Goal: Book appointment/travel/reservation

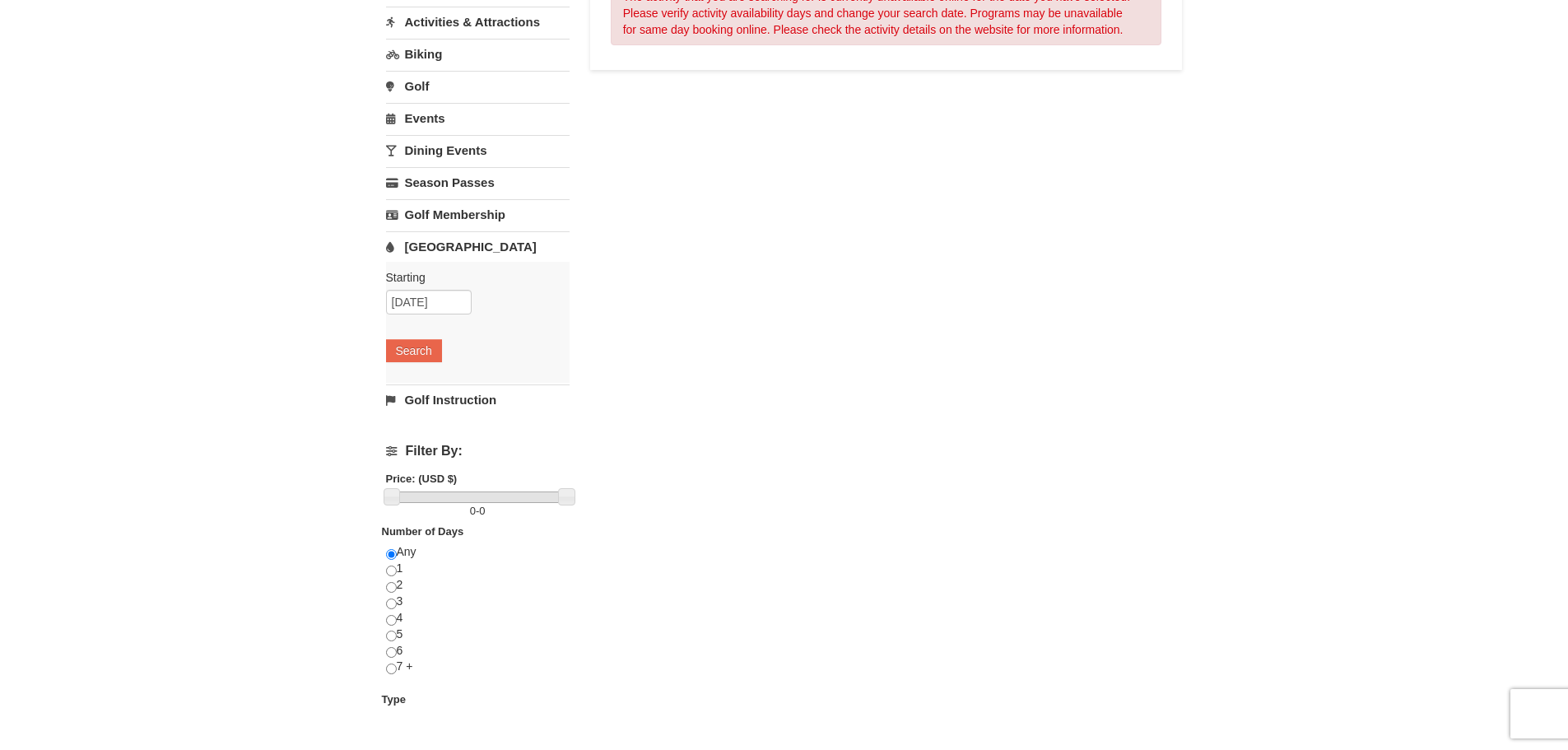
scroll to position [247, 0]
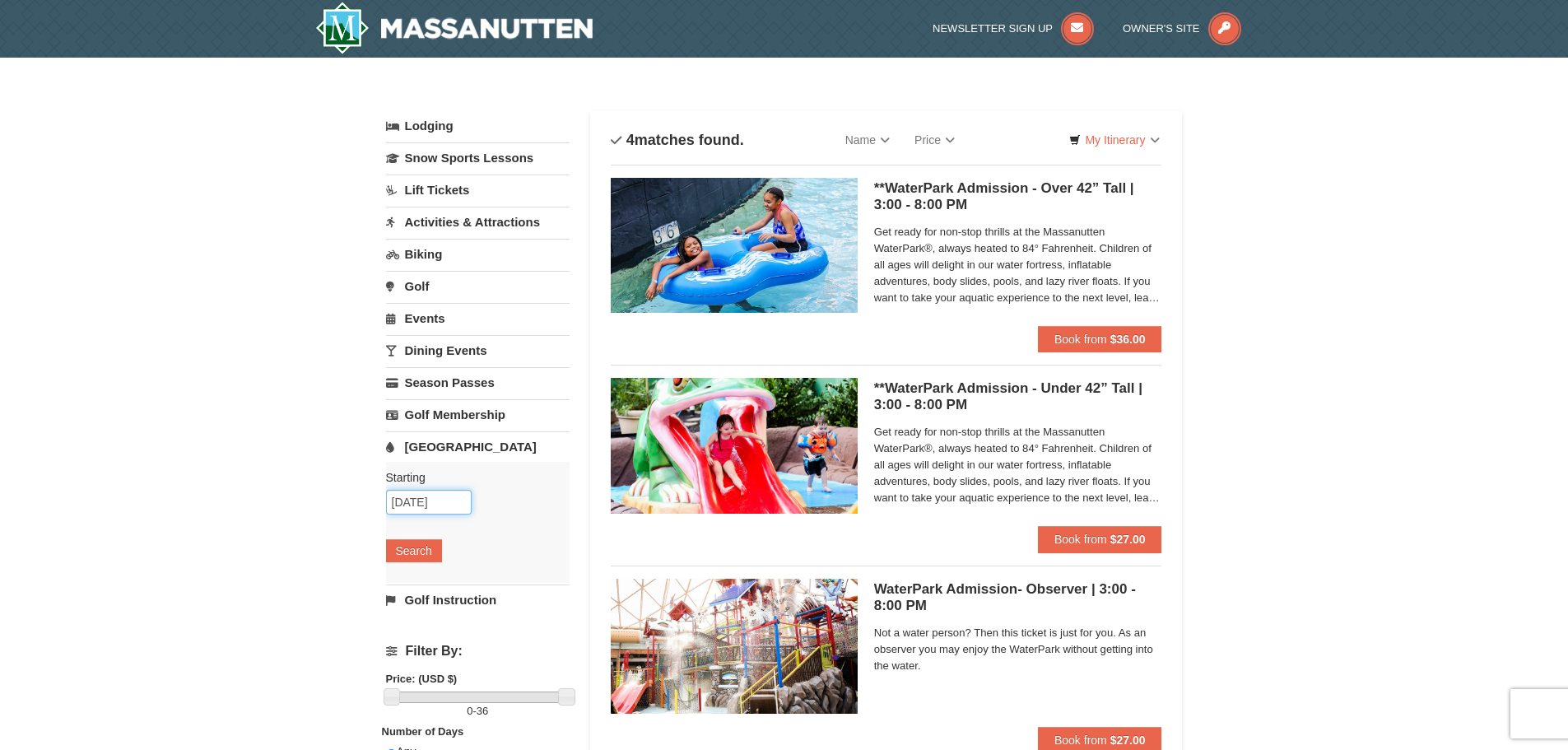
click at [416, 504] on input "[DATE]" at bounding box center [429, 502] width 86 height 25
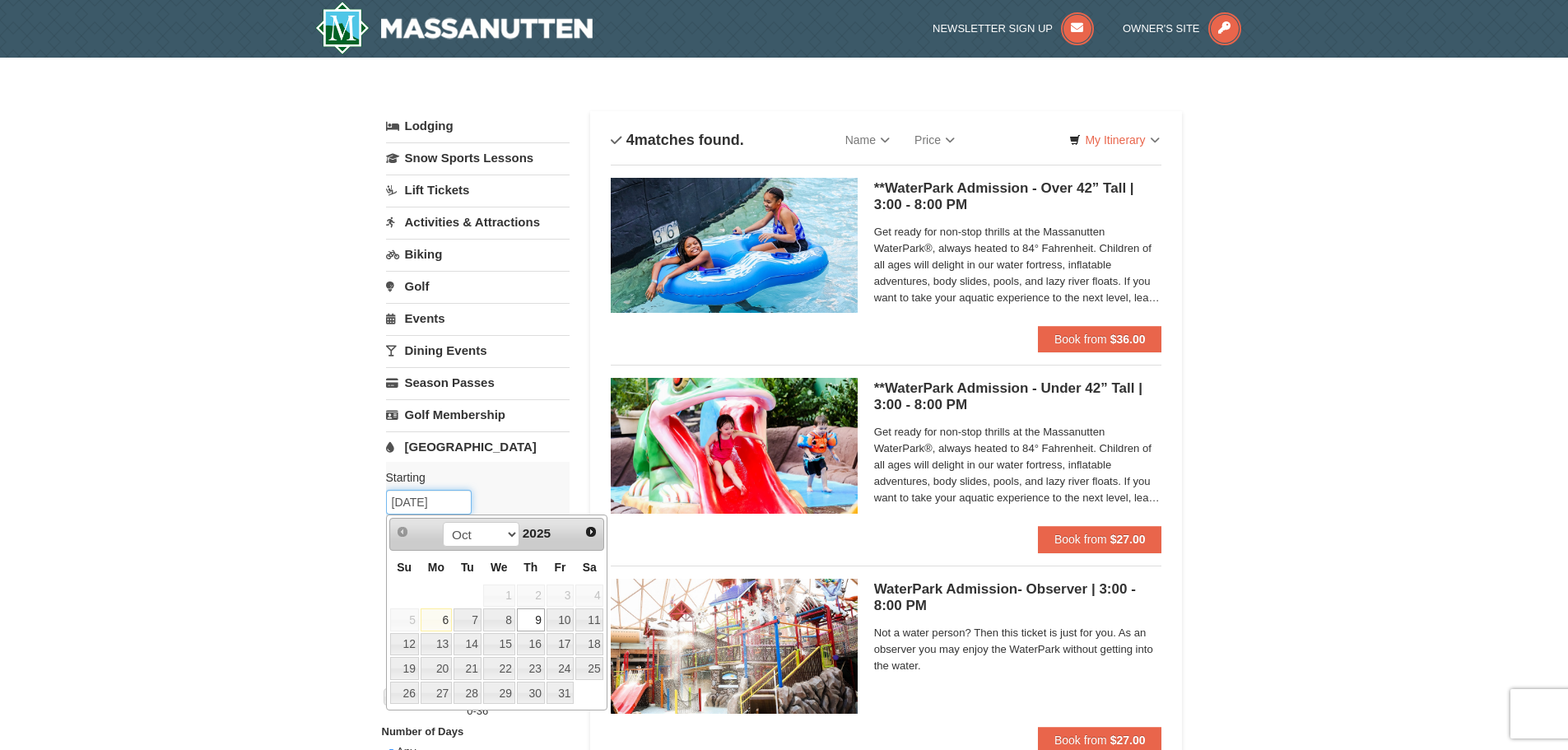
click at [419, 504] on input "[DATE]" at bounding box center [429, 502] width 86 height 25
click at [468, 615] on link "7" at bounding box center [468, 620] width 28 height 23
type input "[DATE]"
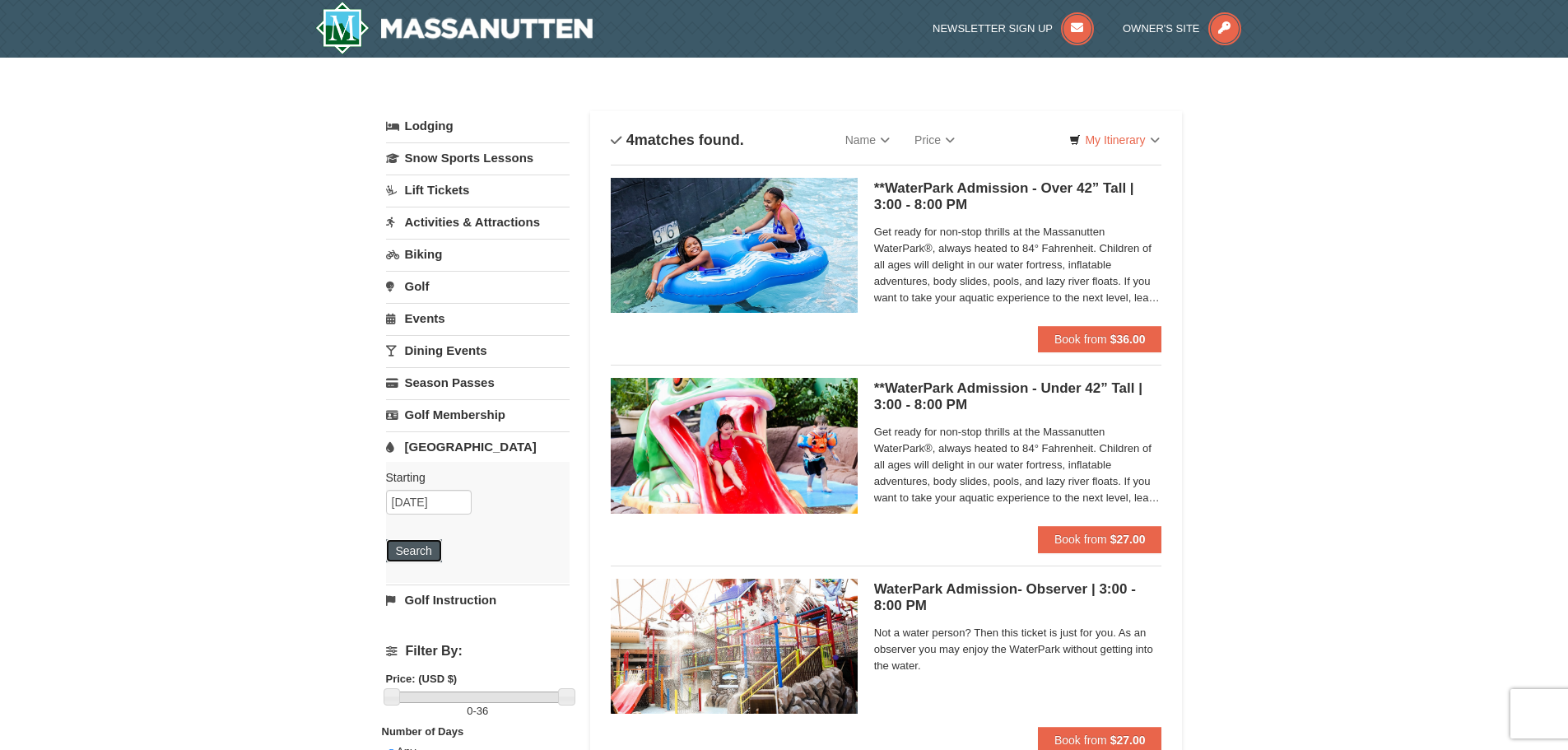
click at [410, 549] on button "Search" at bounding box center [414, 550] width 56 height 23
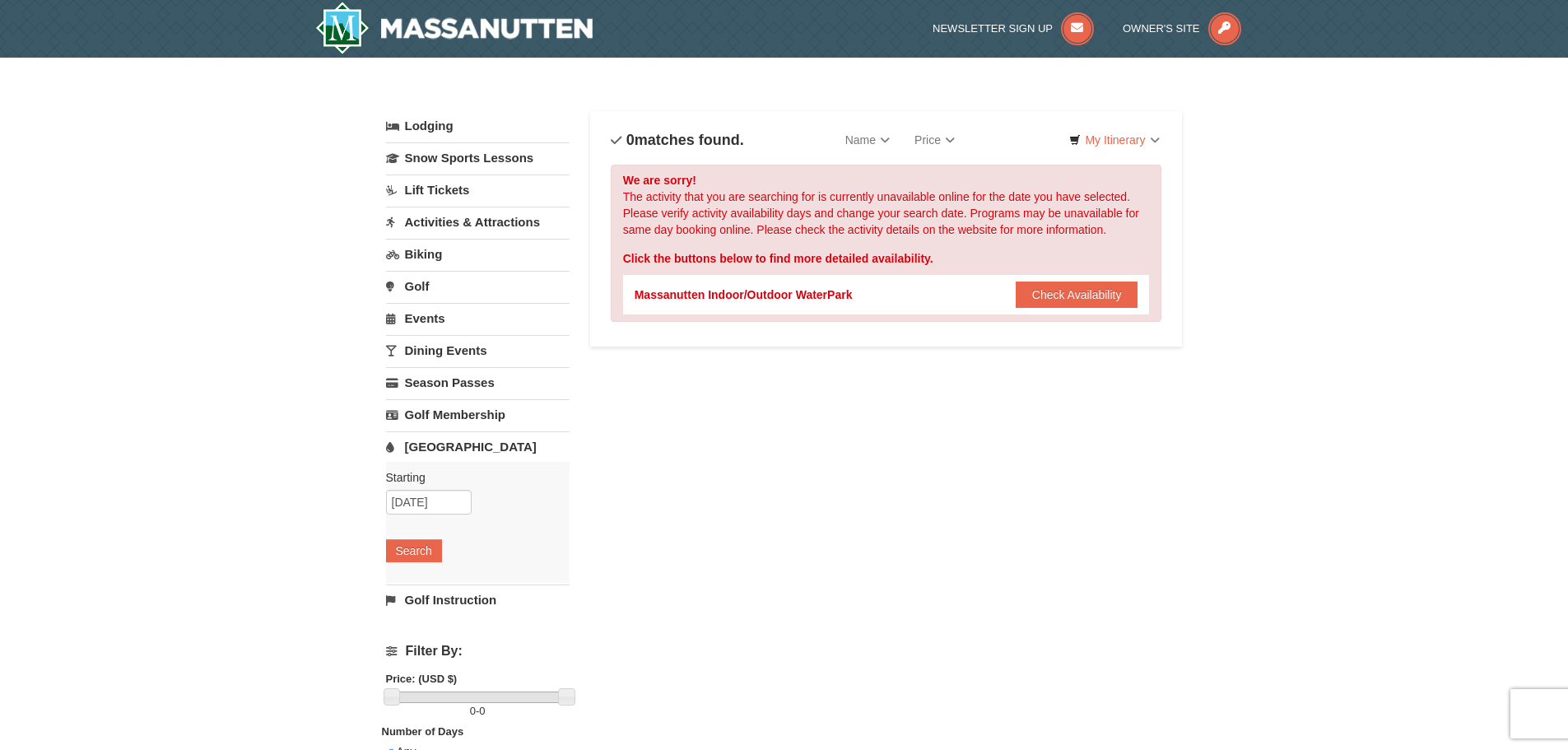
click at [430, 226] on link "Activities & Attractions" at bounding box center [478, 221] width 183 height 31
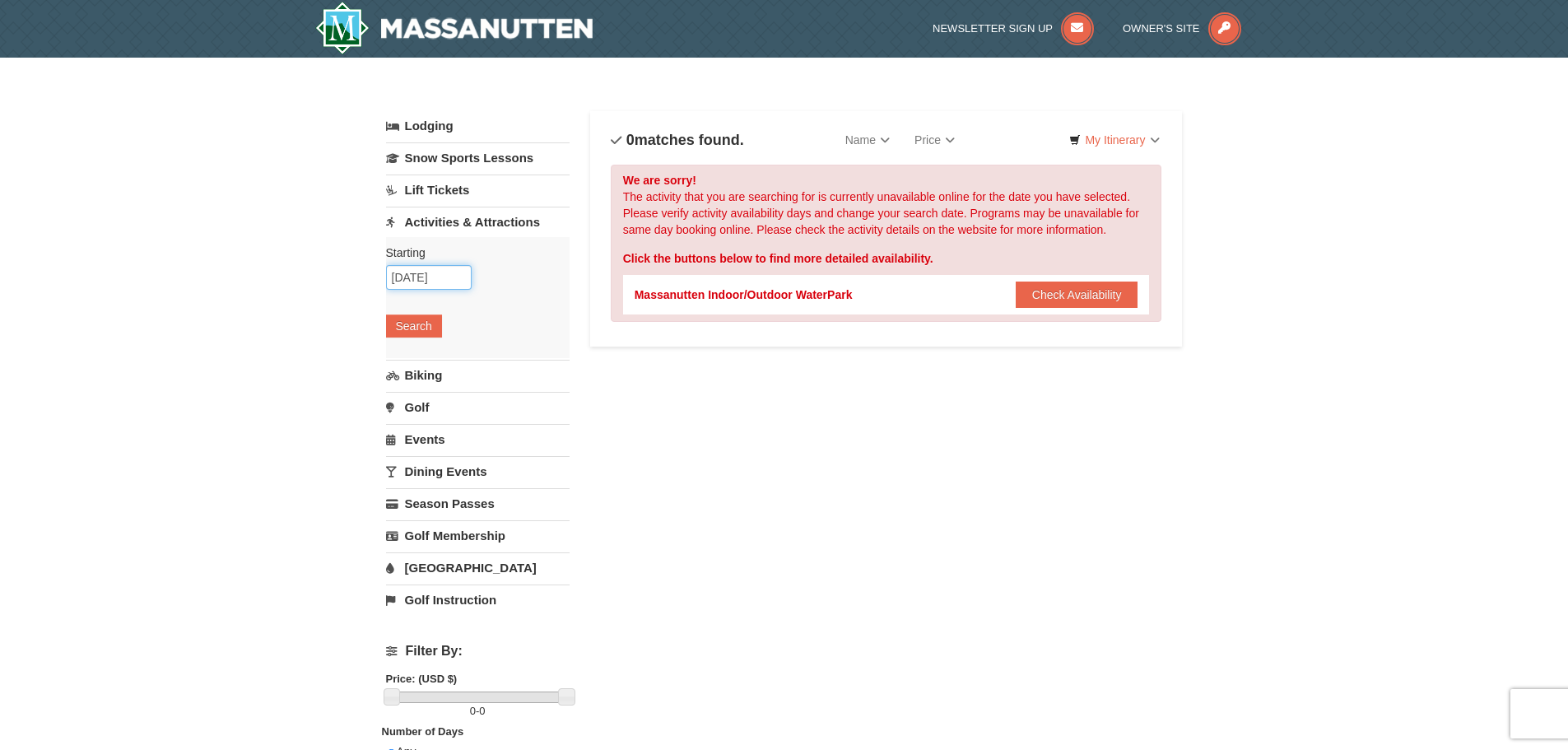
click at [419, 278] on input "10/07/2025" at bounding box center [429, 277] width 86 height 25
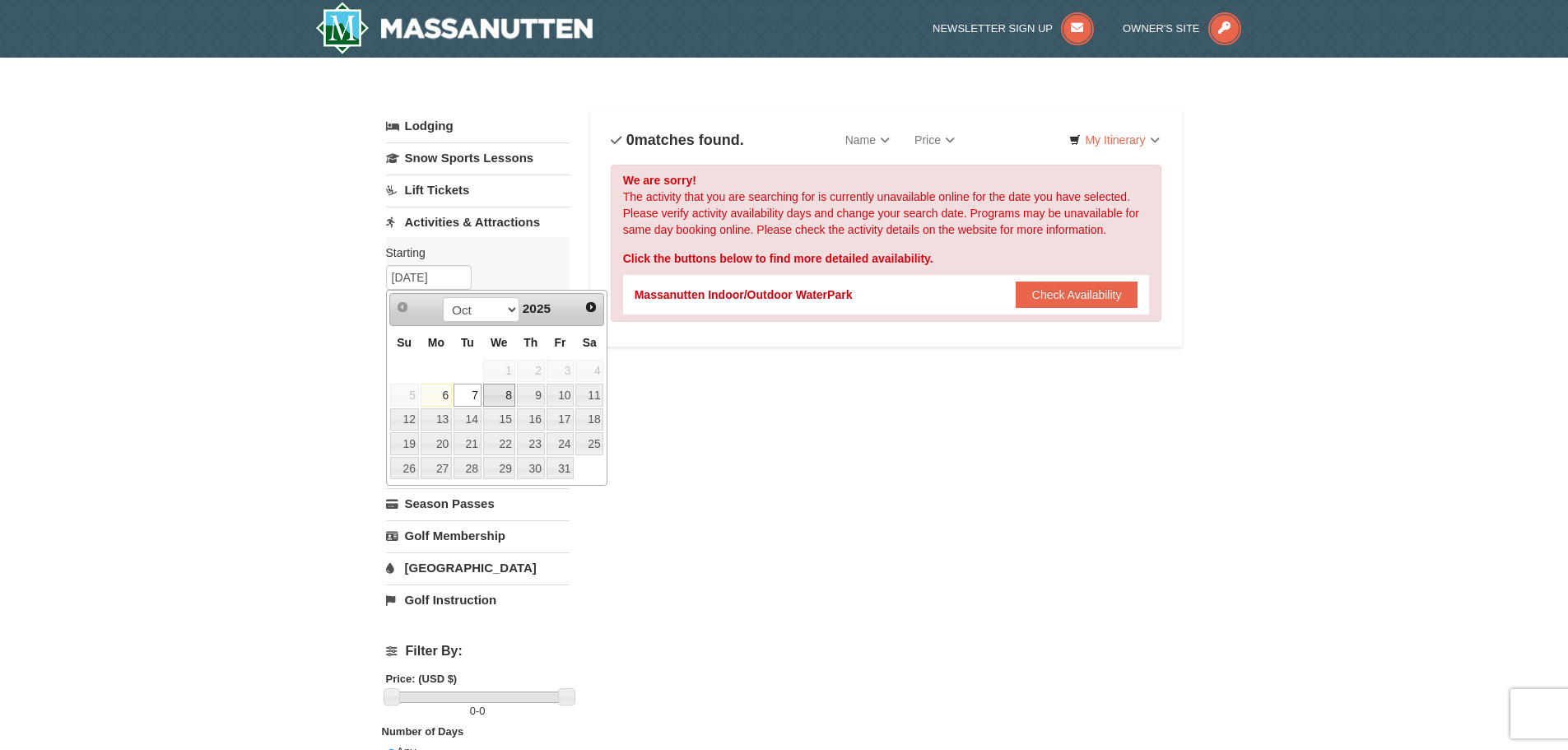
click at [505, 403] on link "8" at bounding box center [499, 394] width 32 height 23
type input "[DATE]"
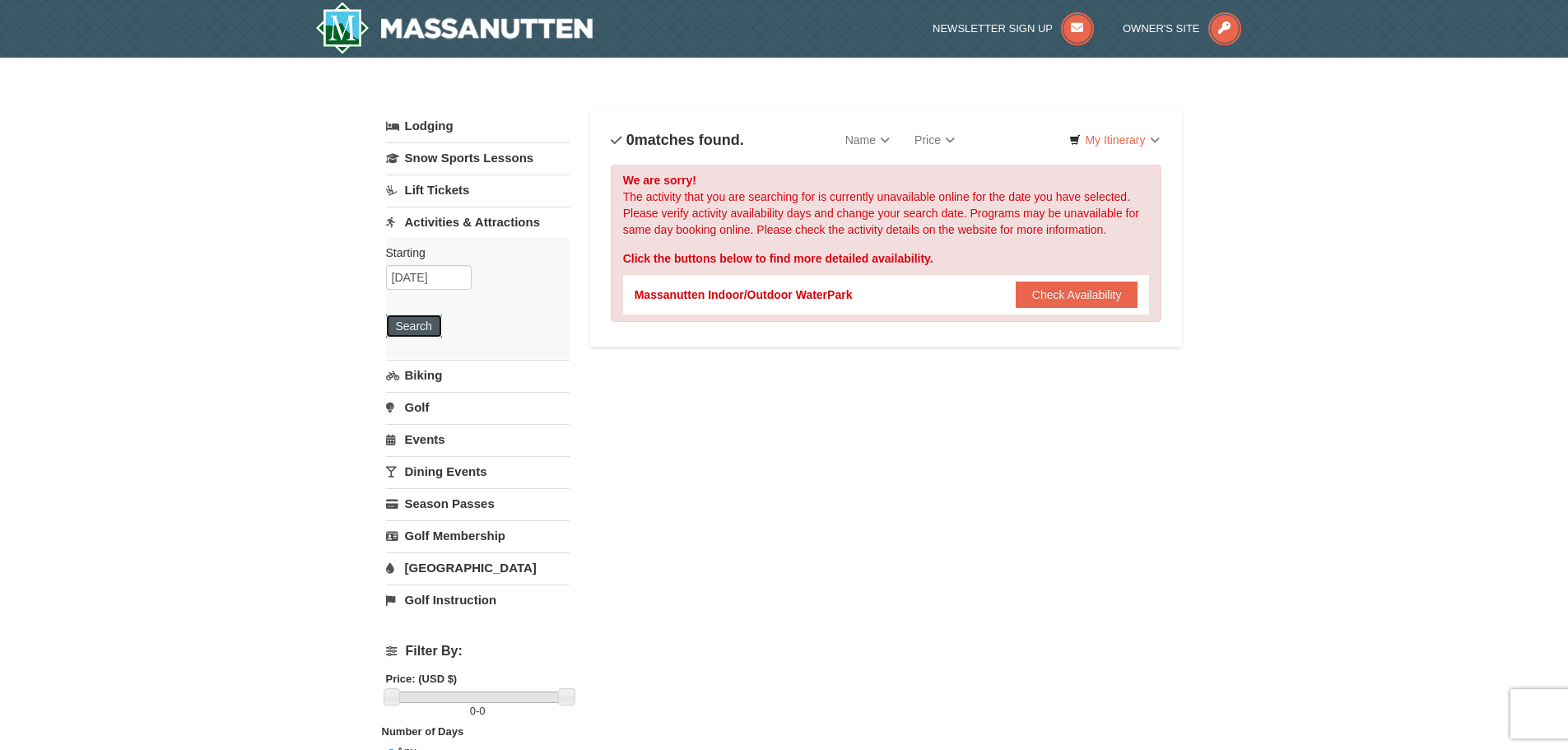
click at [417, 325] on button "Search" at bounding box center [414, 326] width 56 height 23
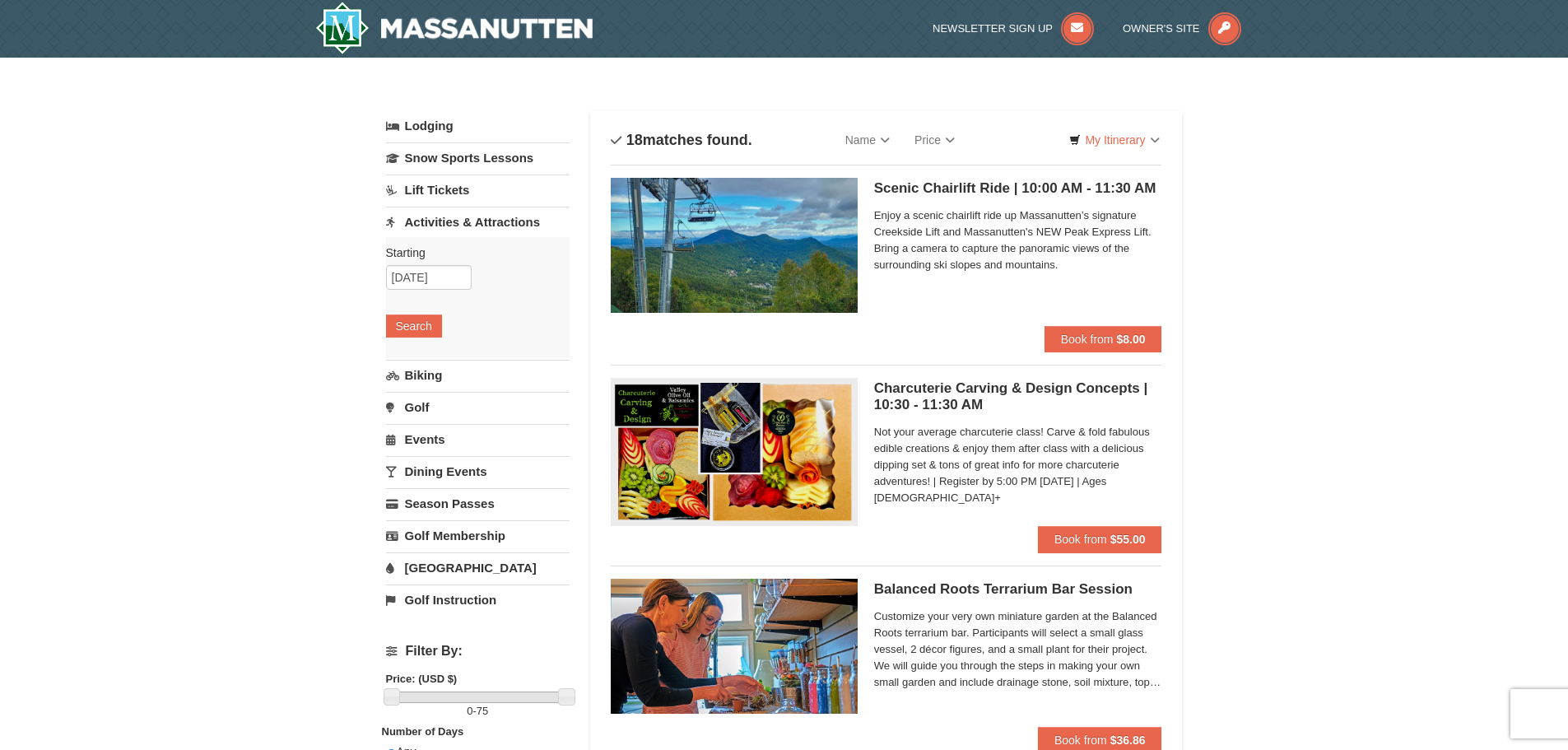
drag, startPoint x: 353, startPoint y: 584, endPoint x: 276, endPoint y: 187, distance: 404.4
